Goal: Task Accomplishment & Management: Manage account settings

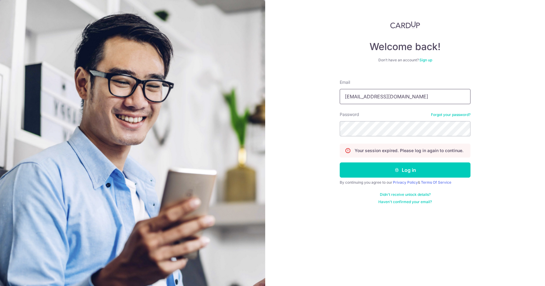
click at [384, 96] on input "[EMAIL_ADDRESS][DOMAIN_NAME]" at bounding box center [404, 96] width 131 height 15
type input "[EMAIL_ADDRESS][DOMAIN_NAME]"
click at [384, 174] on button "Log in" at bounding box center [404, 170] width 131 height 15
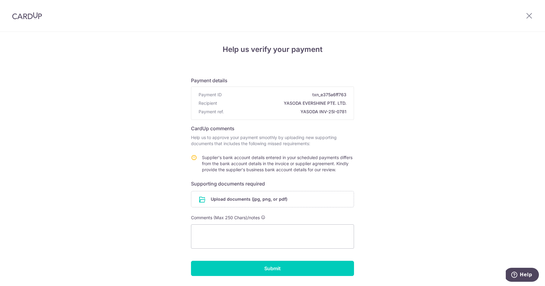
scroll to position [19, 0]
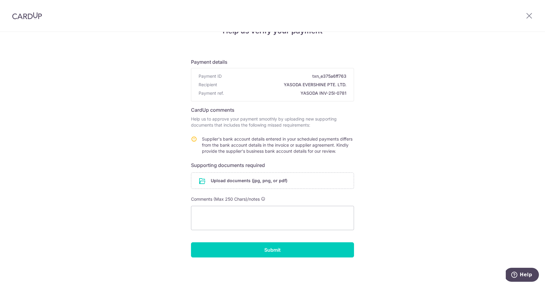
click at [372, 160] on div "Help us verify your payment Payment details Payment ID txn_e375a6ff763 Recipien…" at bounding box center [272, 149] width 545 height 273
click at [26, 16] on img at bounding box center [27, 15] width 30 height 7
